Goal: Transaction & Acquisition: Subscribe to service/newsletter

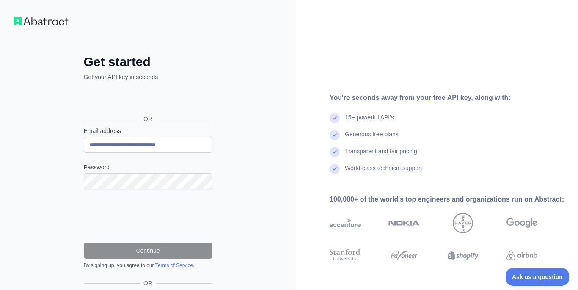
click at [184, 98] on div "Acceder con Google. Se abre en una pestaña nueva" at bounding box center [147, 100] width 127 height 19
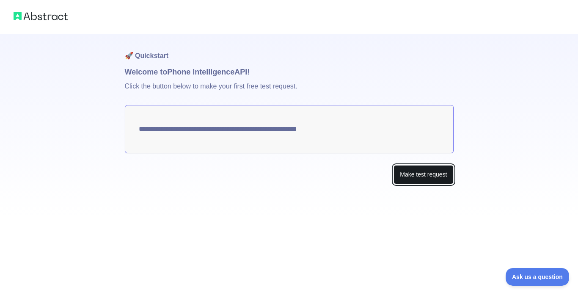
click at [428, 170] on button "Make test request" at bounding box center [423, 174] width 60 height 19
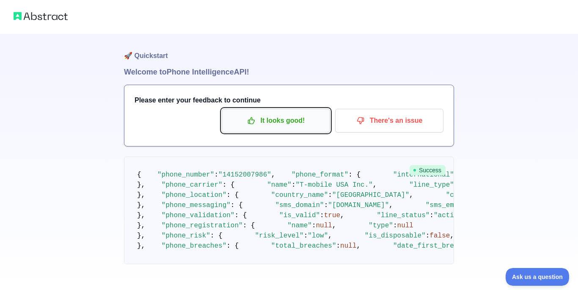
click at [312, 123] on p "It looks good!" at bounding box center [276, 120] width 96 height 14
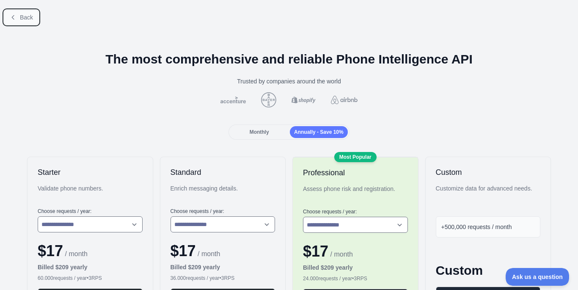
click at [28, 19] on span "Back" at bounding box center [26, 17] width 13 height 7
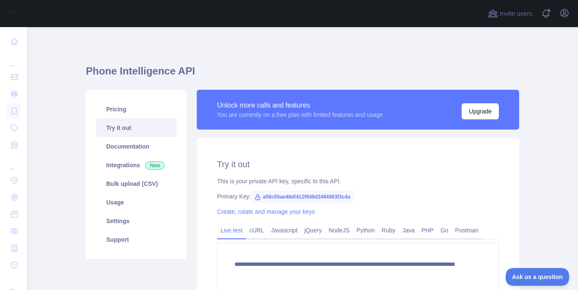
scroll to position [51, 0]
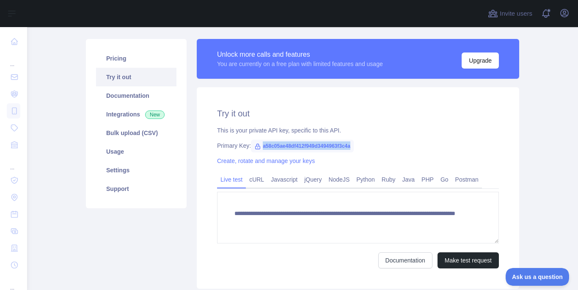
drag, startPoint x: 357, startPoint y: 145, endPoint x: 259, endPoint y: 146, distance: 97.7
click at [259, 146] on div "Primary Key: a58c05ae48df412f949d3494963f3c4a" at bounding box center [358, 145] width 282 height 8
copy span "a58c05ae48df412f949d3494963f3c4a"
click at [532, 137] on main "**********" at bounding box center [302, 158] width 551 height 263
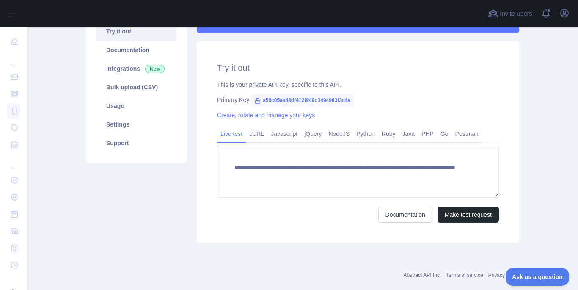
scroll to position [102, 0]
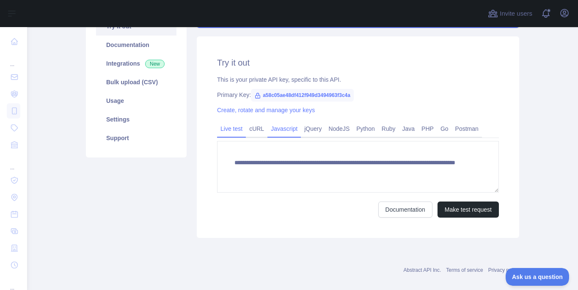
click at [290, 134] on link "Javascript" at bounding box center [283, 129] width 33 height 14
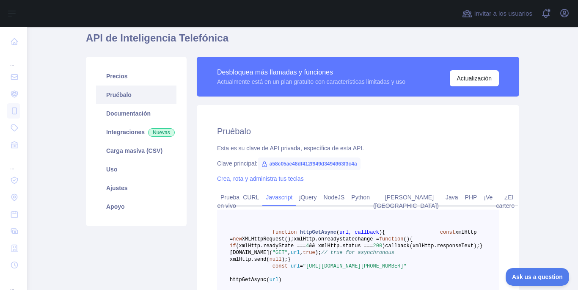
scroll to position [84, 0]
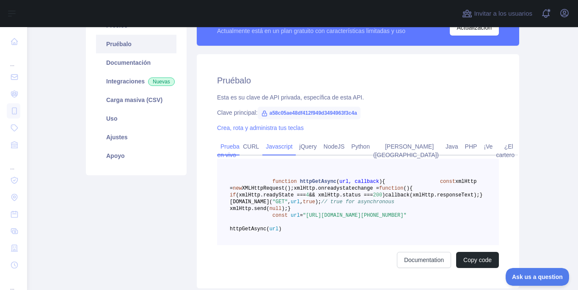
click at [236, 149] on link "Prueba en vivo" at bounding box center [228, 151] width 22 height 22
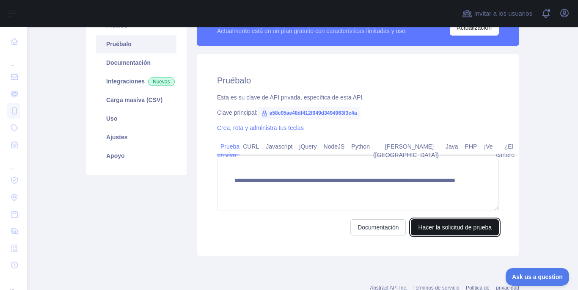
click at [448, 223] on button "Hacer la solicitud de prueba" at bounding box center [455, 227] width 88 height 16
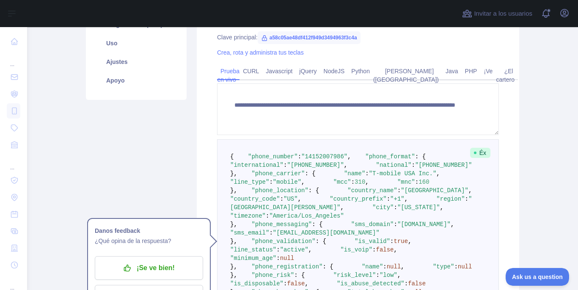
scroll to position [185, 0]
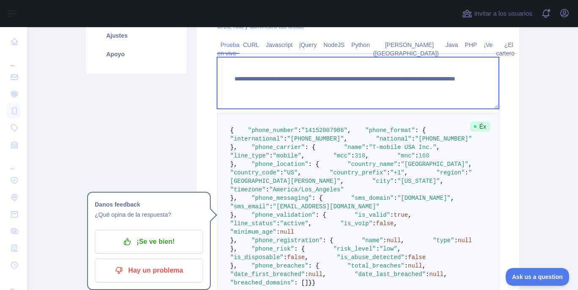
drag, startPoint x: 228, startPoint y: 80, endPoint x: 426, endPoint y: 90, distance: 198.2
click at [423, 90] on textarea "**********" at bounding box center [358, 83] width 282 height 52
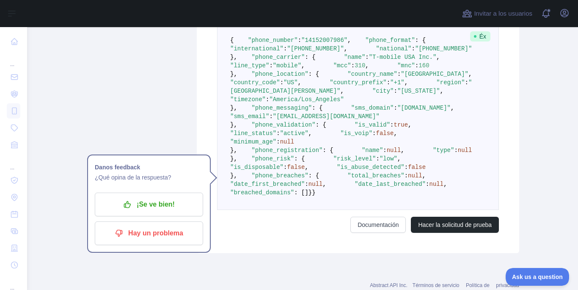
scroll to position [338, 0]
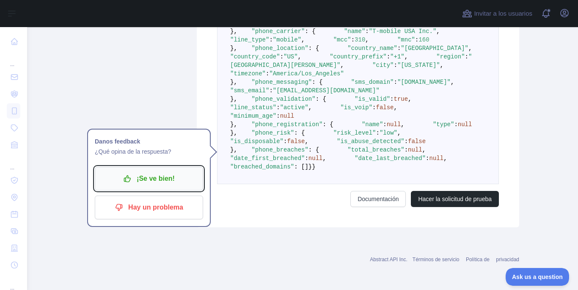
click at [138, 171] on p "¡Se ve bien!" at bounding box center [149, 178] width 96 height 14
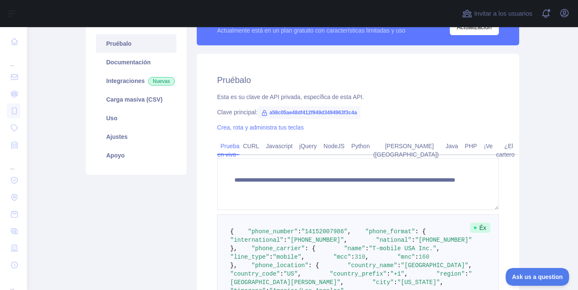
scroll to position [84, 0]
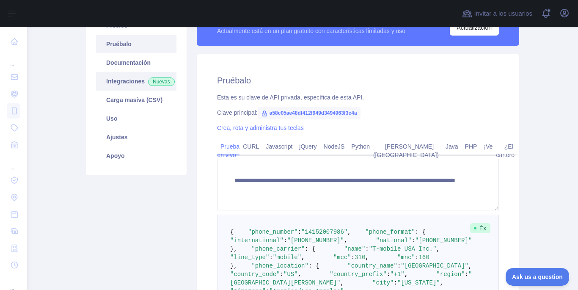
click at [149, 82] on link "Integraciones Nuevas" at bounding box center [136, 81] width 80 height 19
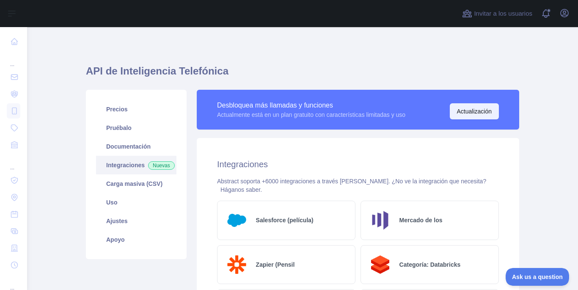
click at [467, 110] on button "Actualización" at bounding box center [474, 111] width 49 height 16
